Goal: Task Accomplishment & Management: Complete application form

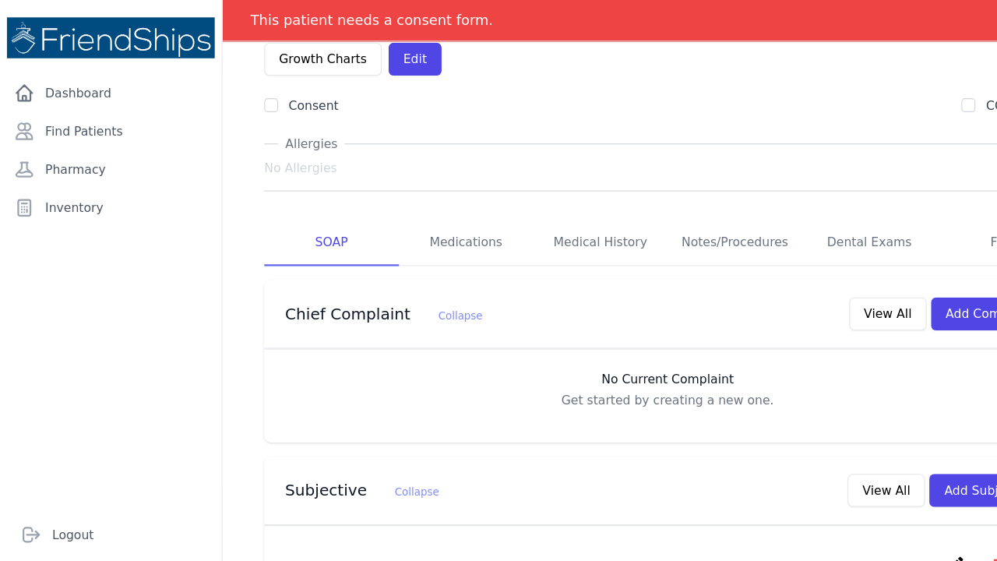
scroll to position [144, 0]
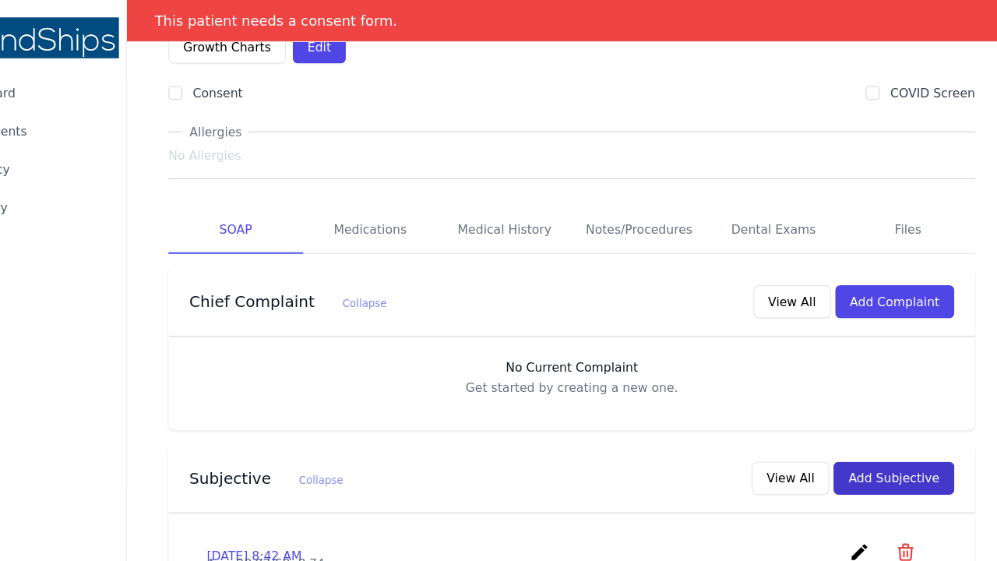
click at [832, 414] on button "Add Subjective" at bounding box center [886, 429] width 108 height 30
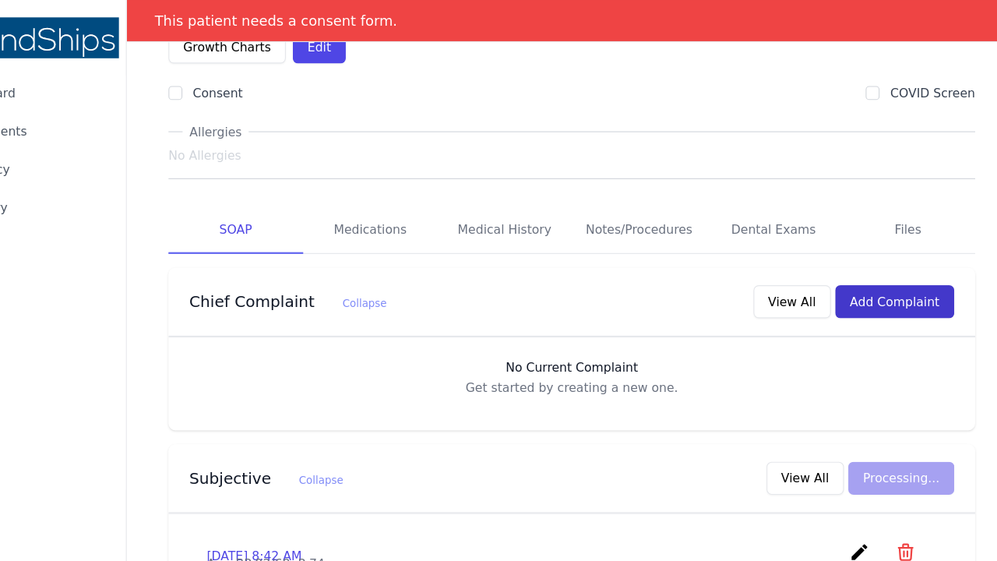
scroll to position [0, 0]
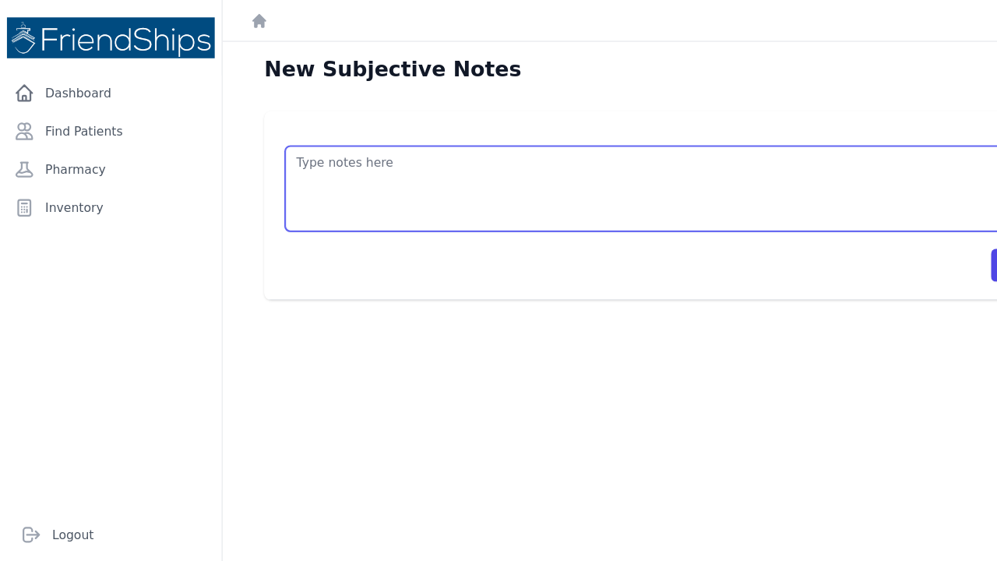
click at [273, 141] on textarea at bounding box center [597, 169] width 685 height 76
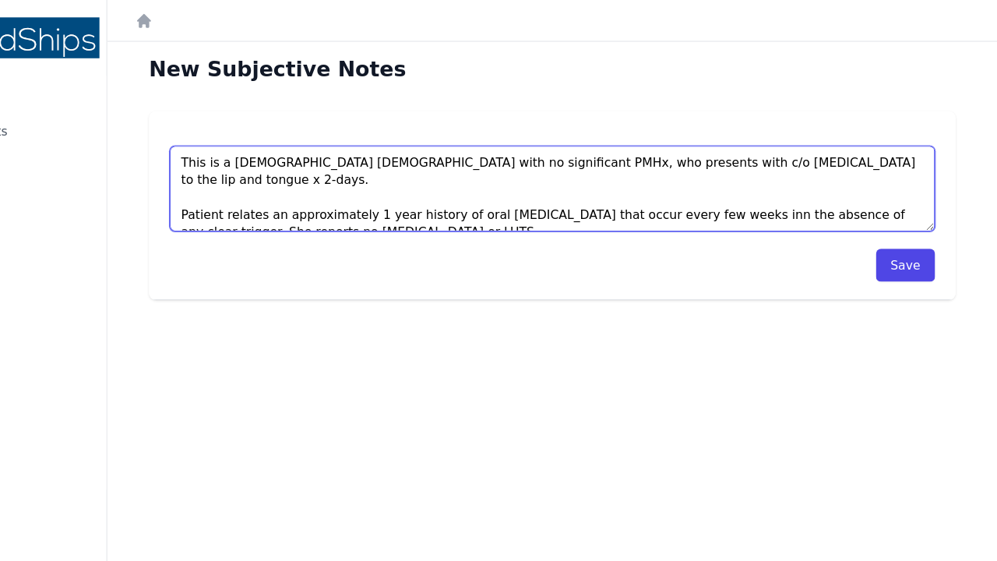
click at [311, 191] on textarea "This is a 47 year old female with no significant PMHx, who presents with c/o co…" at bounding box center [597, 169] width 685 height 76
click at [450, 190] on textarea "This is a 47 year old female with no significant PMHx, who presents with c/o co…" at bounding box center [597, 169] width 685 height 76
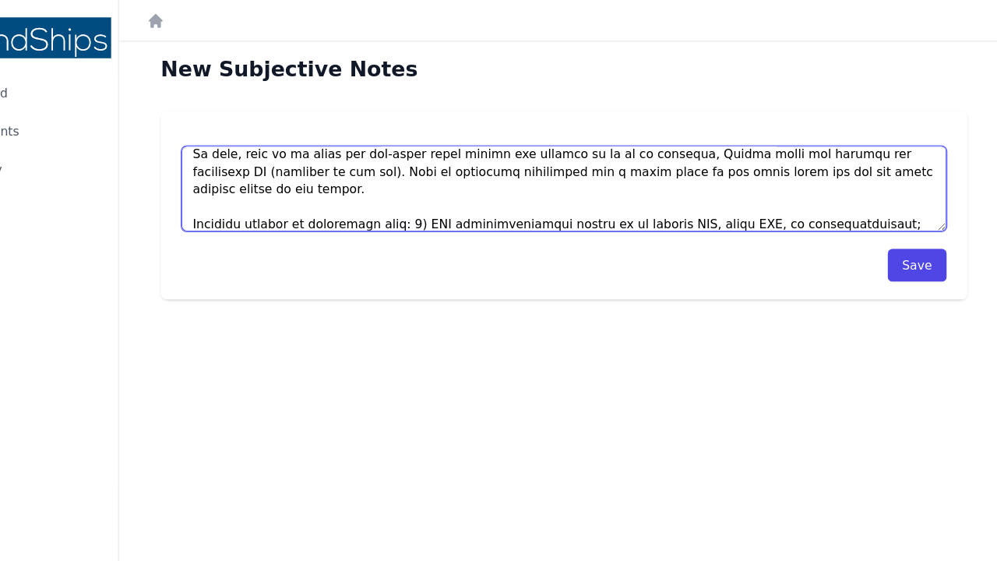
scroll to position [149, 0]
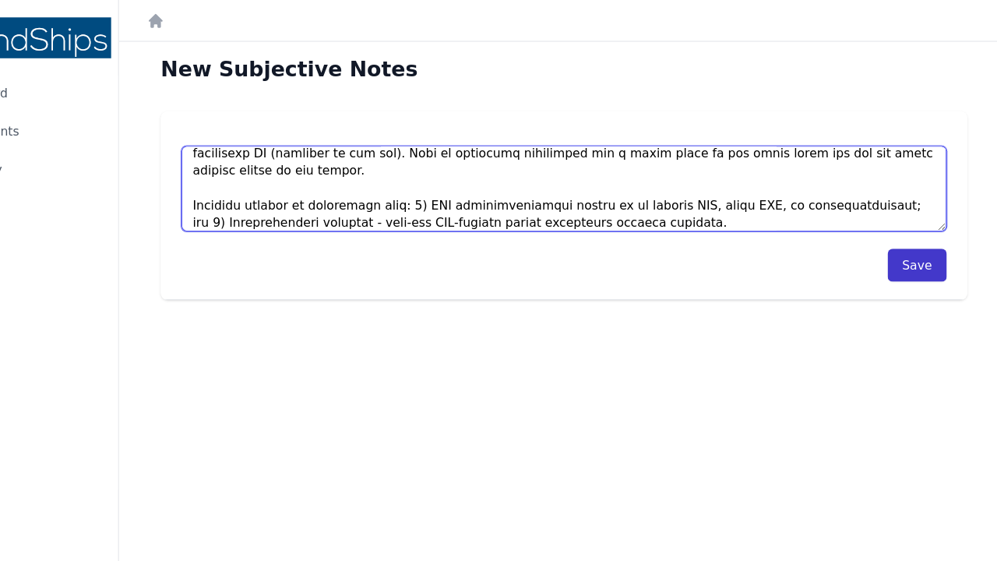
type textarea "This is a 47 year old female with no significant PMHx, who presents with c/o co…"
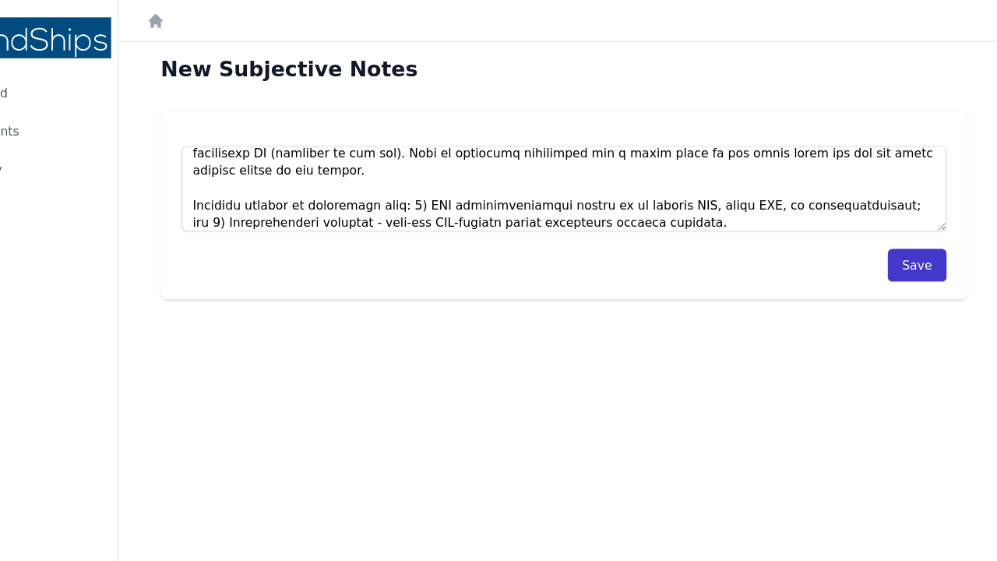
click at [888, 239] on button "Save" at bounding box center [914, 238] width 53 height 30
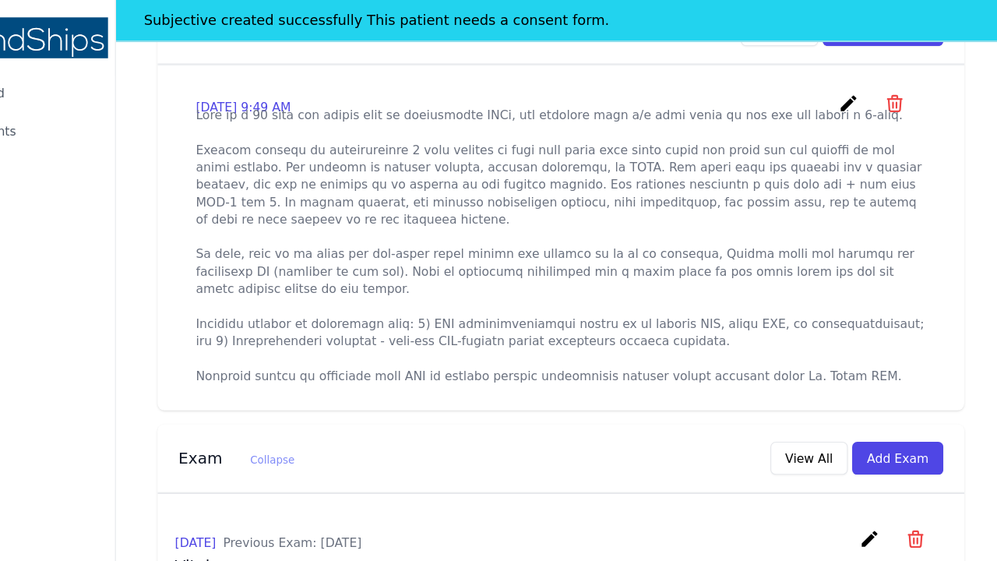
scroll to position [584, 0]
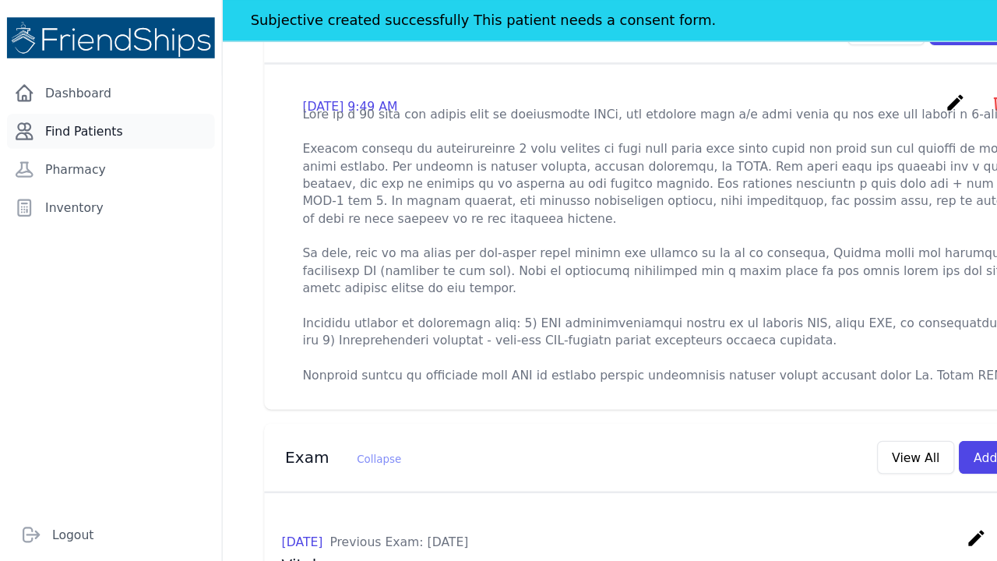
click at [77, 118] on link "Find Patients" at bounding box center [99, 117] width 186 height 31
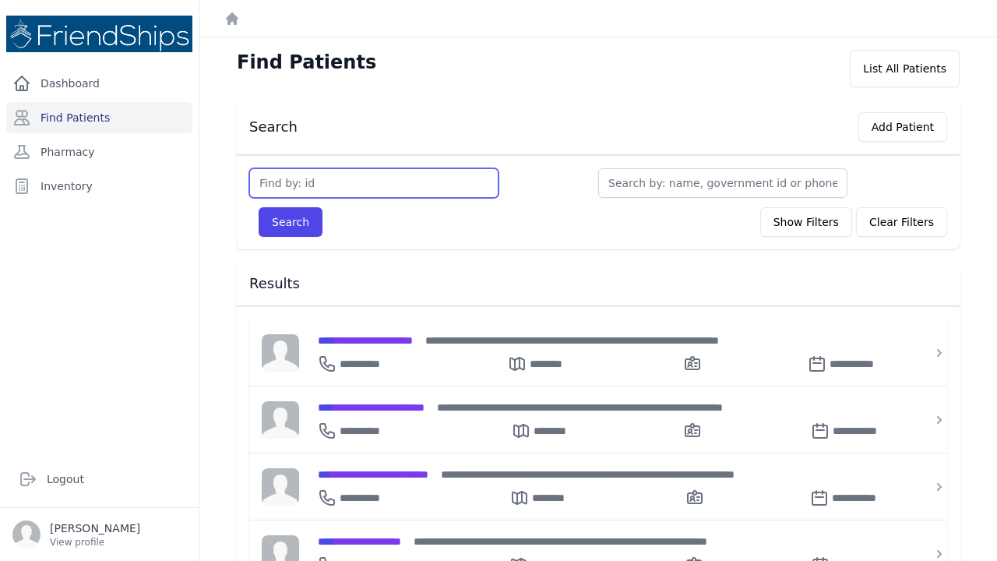
click at [272, 184] on input "text" at bounding box center [373, 183] width 249 height 30
type input "428"
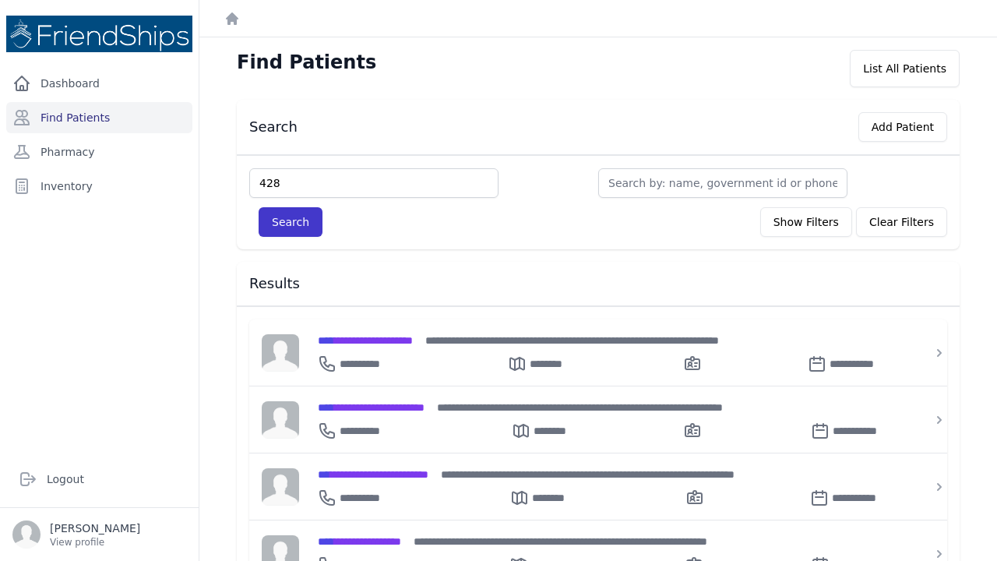
click at [285, 223] on button "Search" at bounding box center [291, 222] width 64 height 30
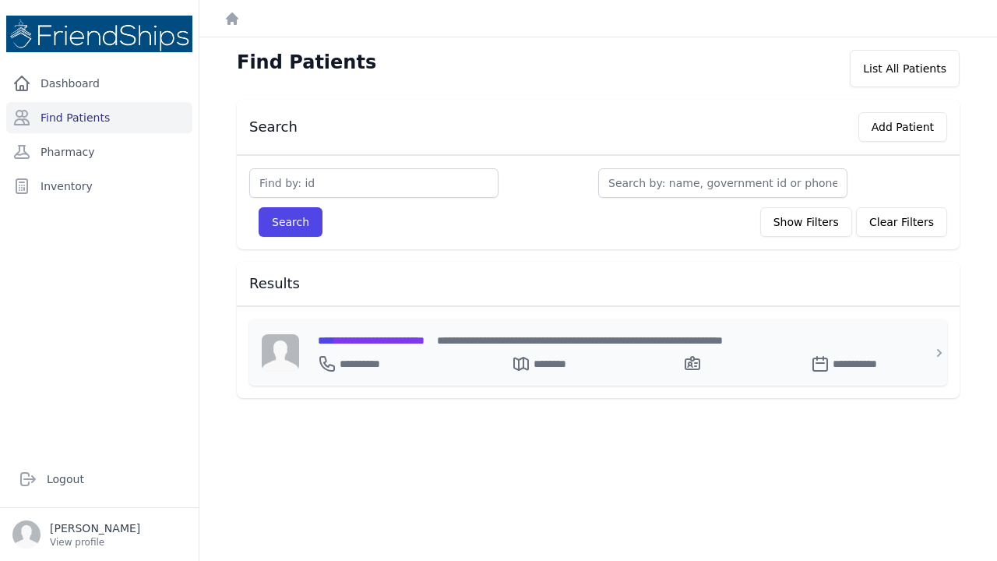
click at [392, 340] on span "**********" at bounding box center [371, 340] width 107 height 11
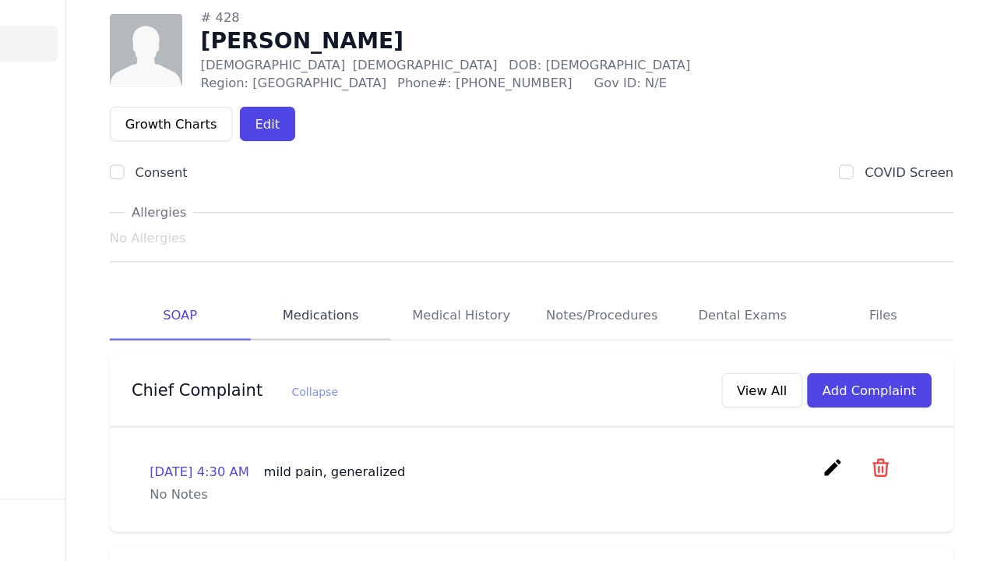
click at [357, 329] on link "Medications" at bounding box center [417, 350] width 121 height 42
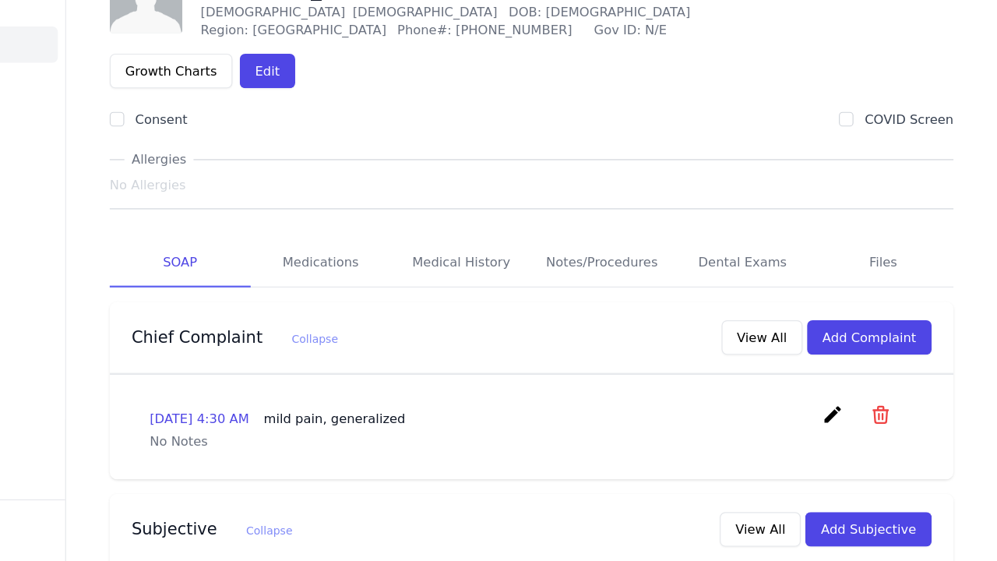
scroll to position [48, 0]
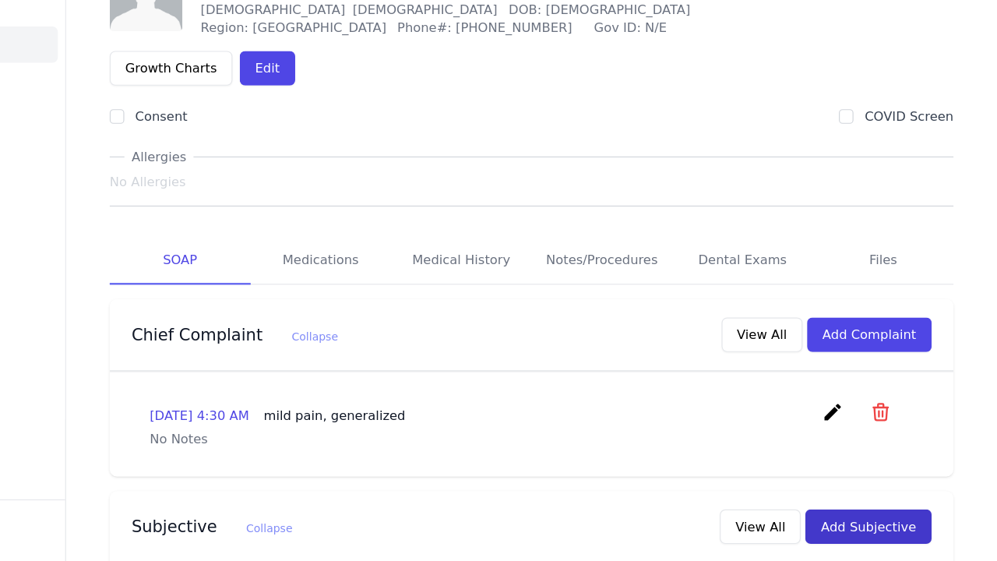
click at [832, 516] on button "Add Subjective" at bounding box center [886, 531] width 108 height 30
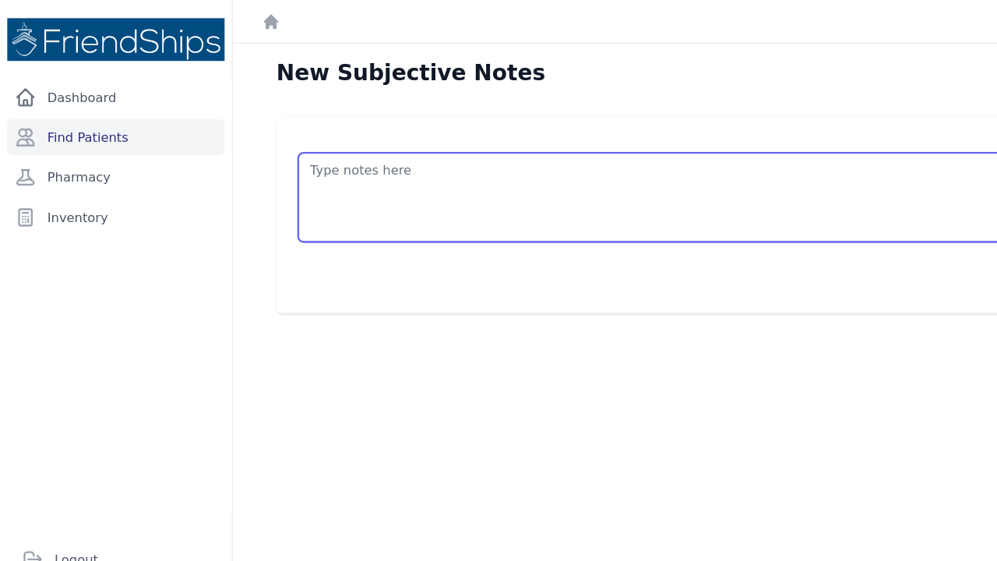
click at [273, 141] on textarea at bounding box center [597, 169] width 685 height 76
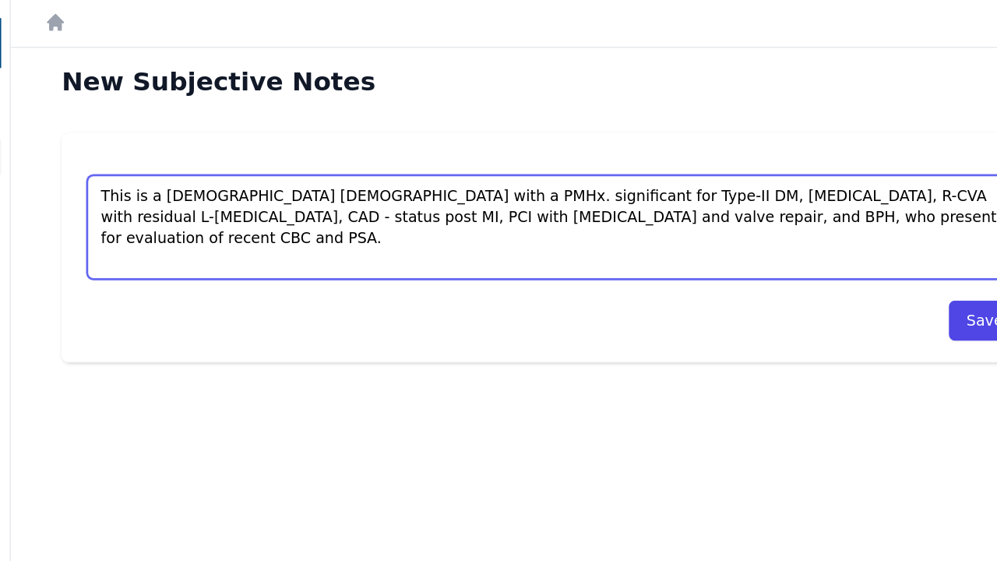
click at [255, 185] on textarea "This is a [DEMOGRAPHIC_DATA] [DEMOGRAPHIC_DATA] with a PMHx. significant for Ty…" at bounding box center [597, 169] width 685 height 76
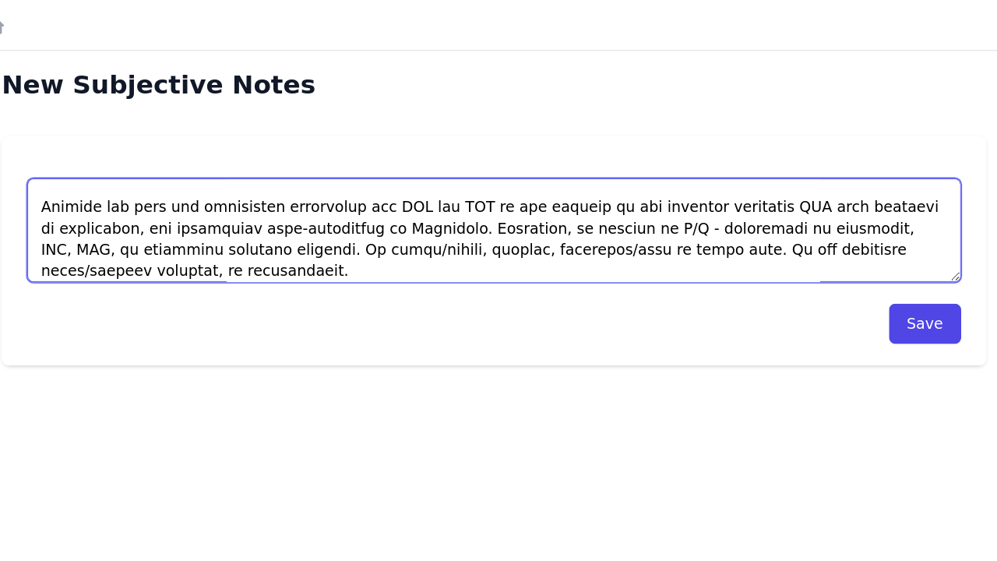
scroll to position [41, 0]
click at [596, 164] on textarea at bounding box center [597, 169] width 685 height 76
click at [255, 197] on textarea at bounding box center [597, 169] width 685 height 76
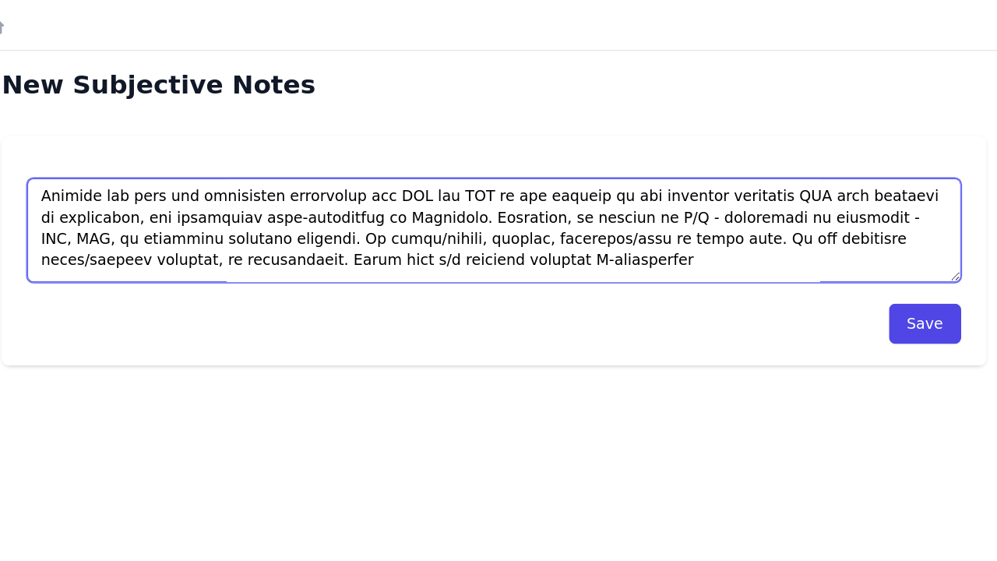
scroll to position [51, 0]
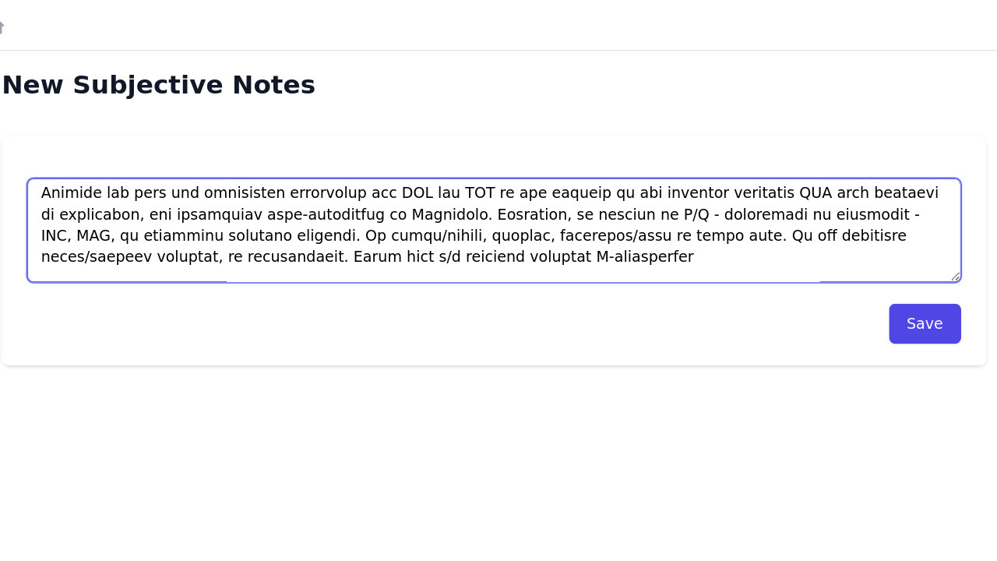
drag, startPoint x: 347, startPoint y: 200, endPoint x: 99, endPoint y: 188, distance: 247.9
click at [255, 188] on textarea at bounding box center [597, 169] width 685 height 76
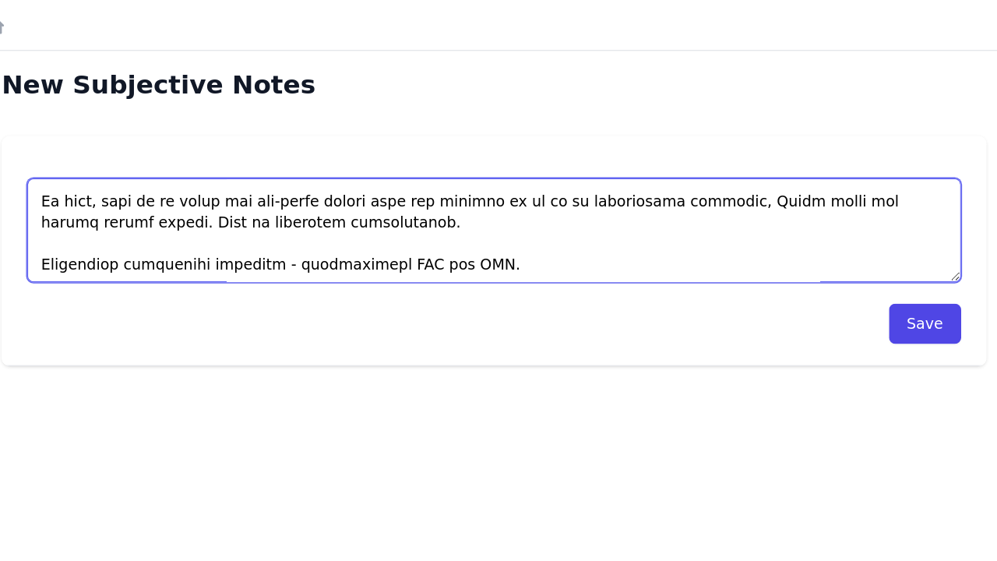
scroll to position [108, 0]
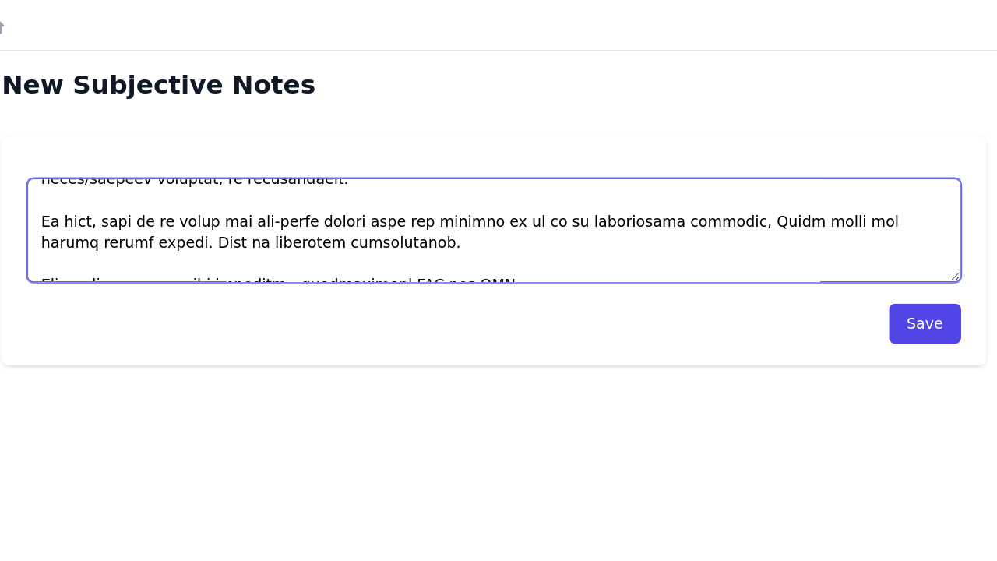
click at [255, 176] on textarea at bounding box center [597, 169] width 685 height 76
click at [294, 177] on textarea at bounding box center [597, 169] width 685 height 76
click at [339, 178] on textarea at bounding box center [597, 169] width 685 height 76
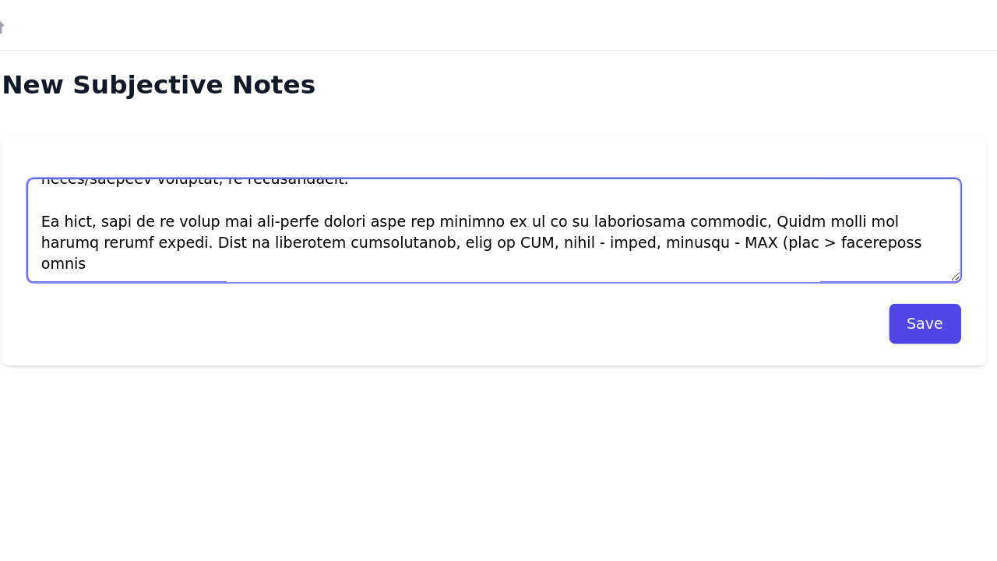
click at [437, 176] on textarea at bounding box center [597, 169] width 685 height 76
click at [529, 180] on textarea at bounding box center [597, 169] width 685 height 76
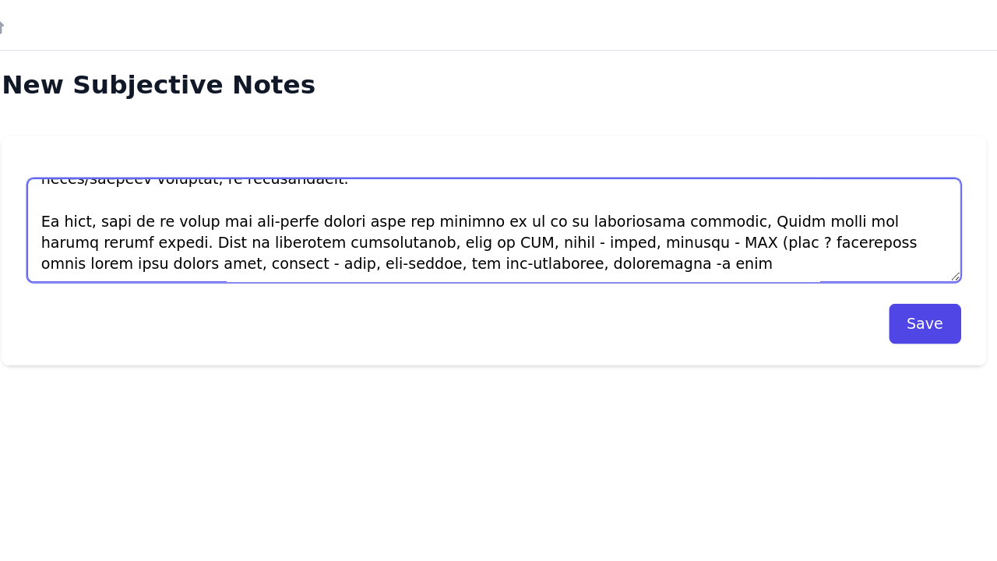
click at [281, 192] on textarea at bounding box center [597, 169] width 685 height 76
click at [293, 192] on textarea at bounding box center [597, 169] width 685 height 76
click at [312, 191] on textarea at bounding box center [597, 169] width 685 height 76
click at [357, 189] on textarea at bounding box center [597, 169] width 685 height 76
paste textarea "Neuro exam c/w reported baseline L-[MEDICAL_DATA]"
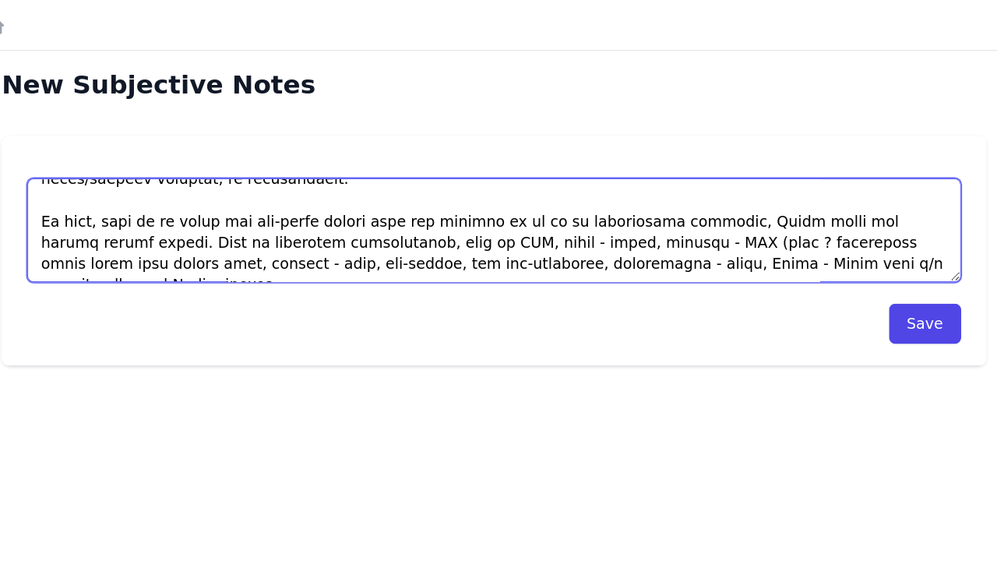
drag, startPoint x: 417, startPoint y: 192, endPoint x: 357, endPoint y: 195, distance: 59.2
click at [357, 195] on textarea at bounding box center [597, 169] width 685 height 76
click at [261, 180] on textarea at bounding box center [597, 169] width 685 height 76
click at [329, 179] on textarea at bounding box center [597, 169] width 685 height 76
click at [634, 178] on textarea at bounding box center [597, 169] width 685 height 76
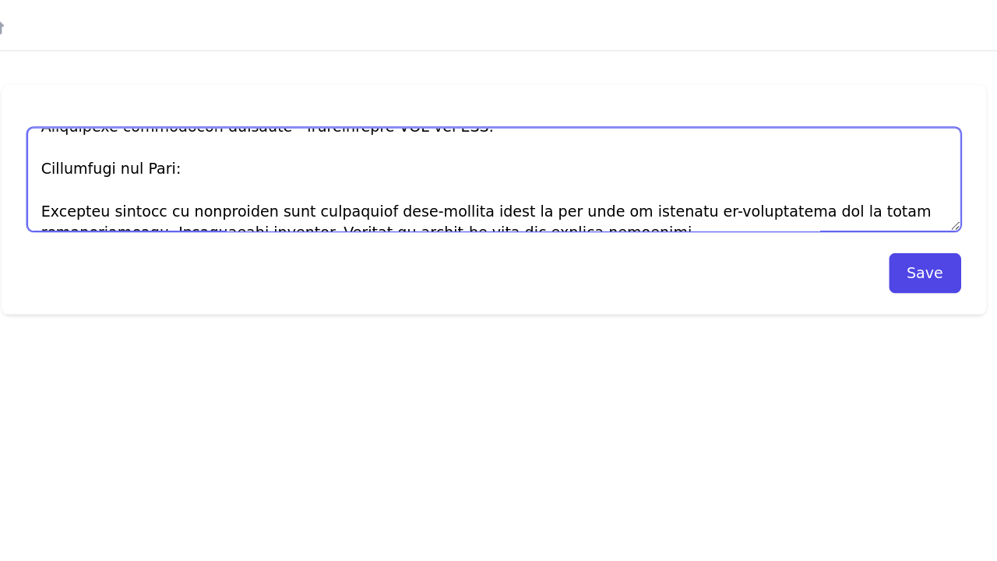
scroll to position [37, 0]
type textarea "This is a [DEMOGRAPHIC_DATA] [DEMOGRAPHIC_DATA] with a PMHx. significant for Ty…"
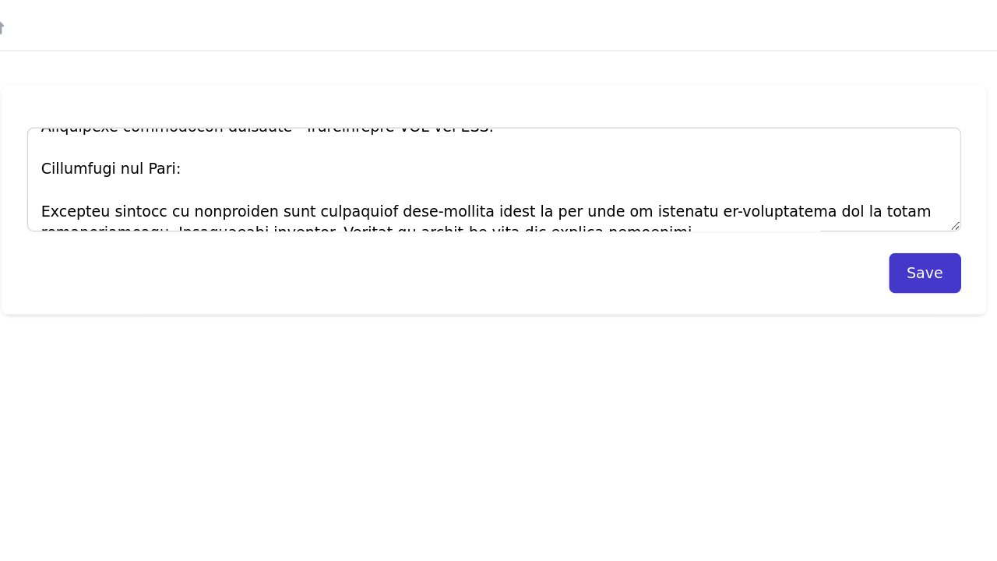
click at [888, 198] on button "Save" at bounding box center [914, 200] width 53 height 30
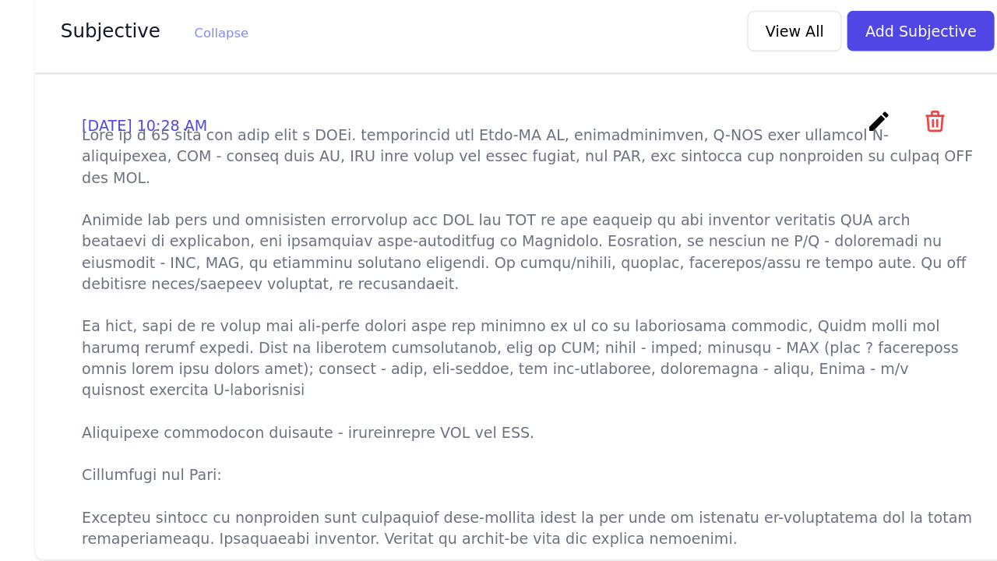
scroll to position [445, 0]
